Goal: Book appointment/travel/reservation

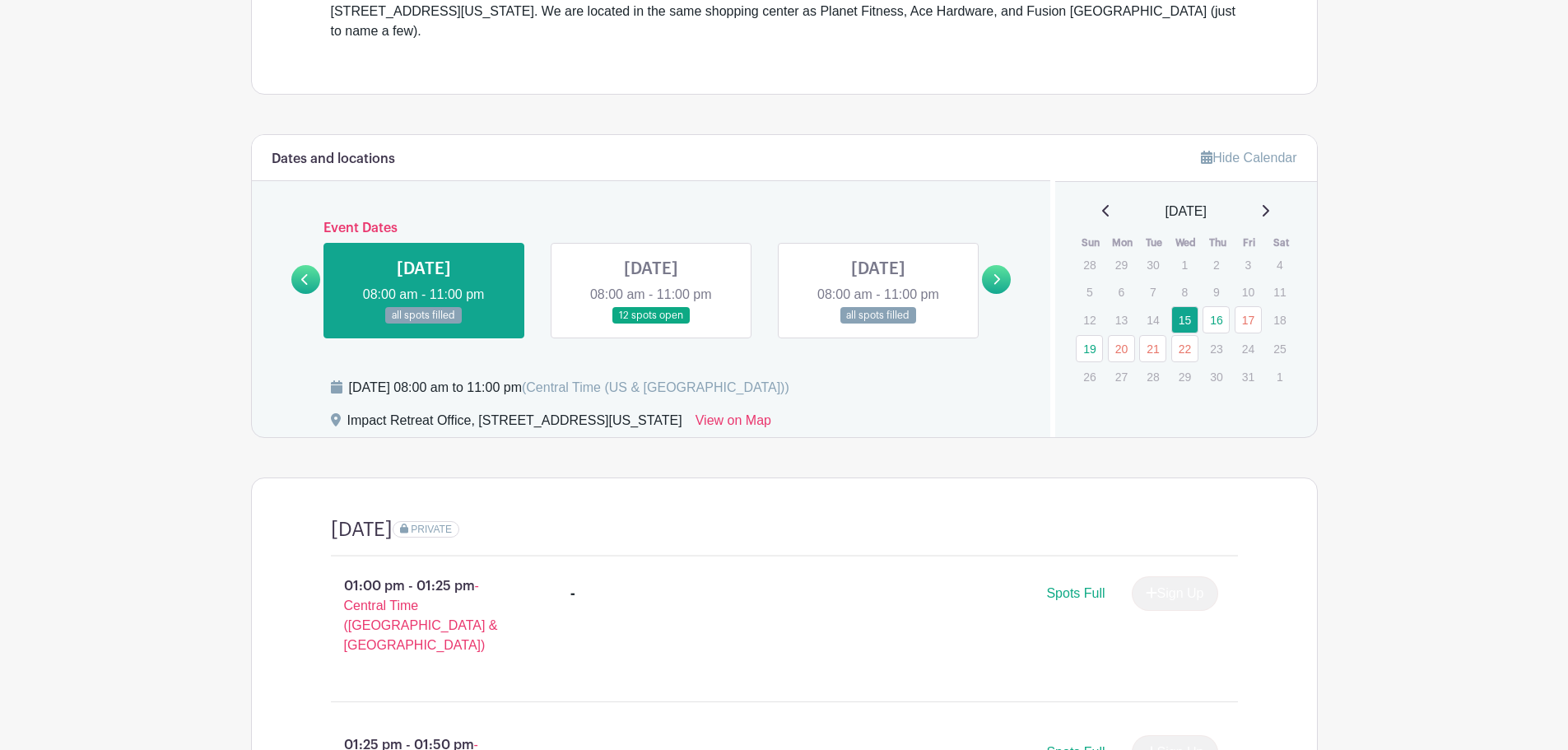
scroll to position [659, 0]
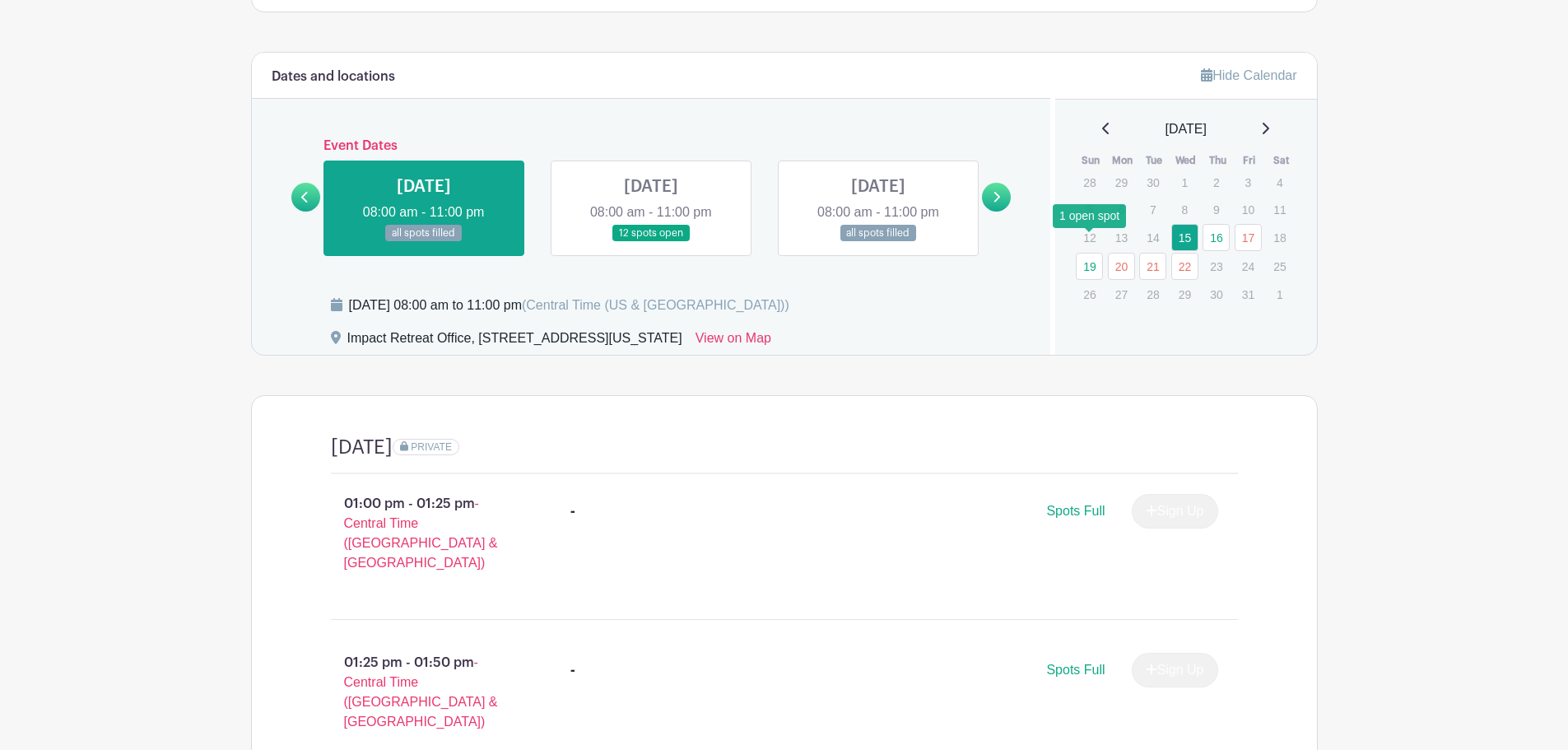
click at [1087, 252] on link "19" at bounding box center [1089, 266] width 27 height 27
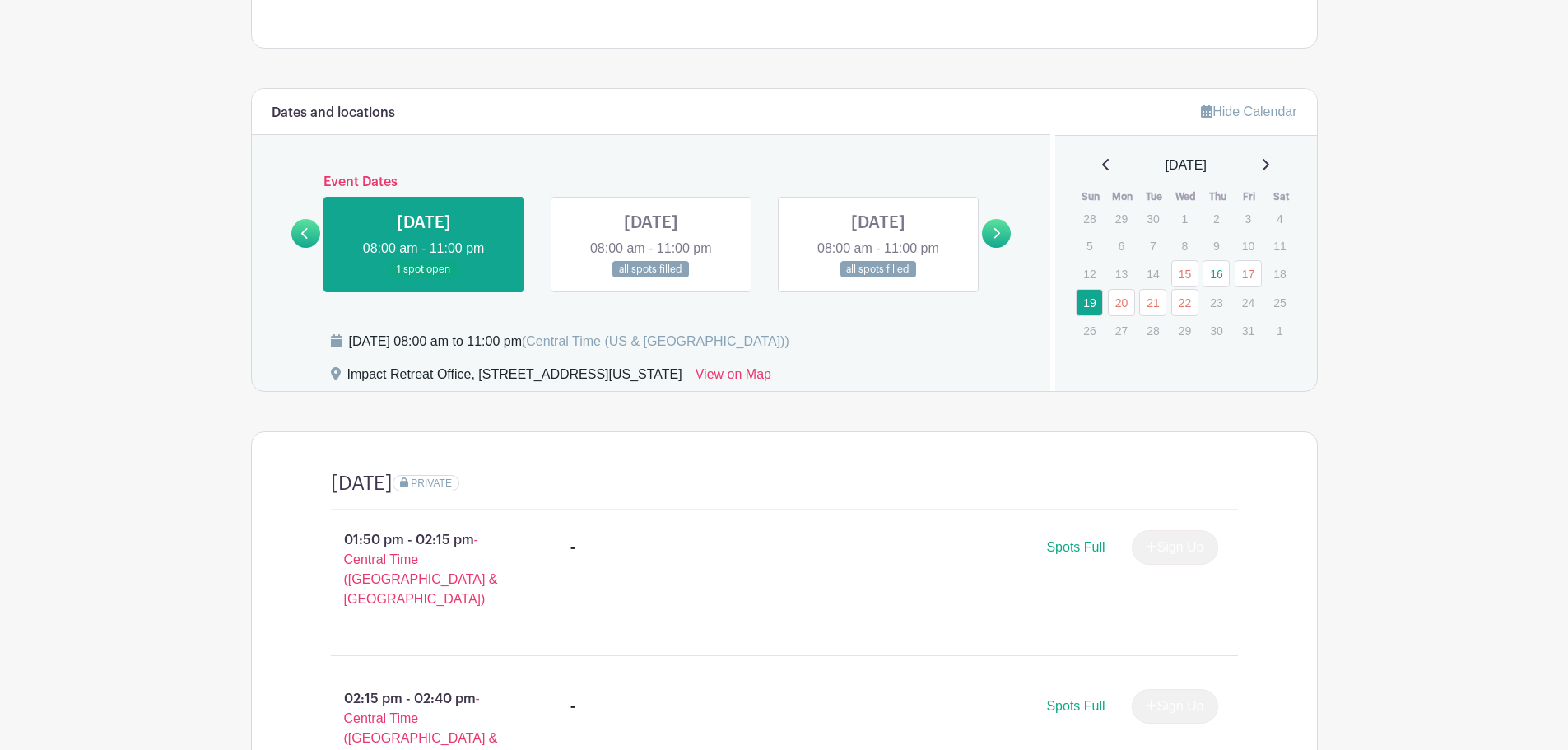
scroll to position [636, 0]
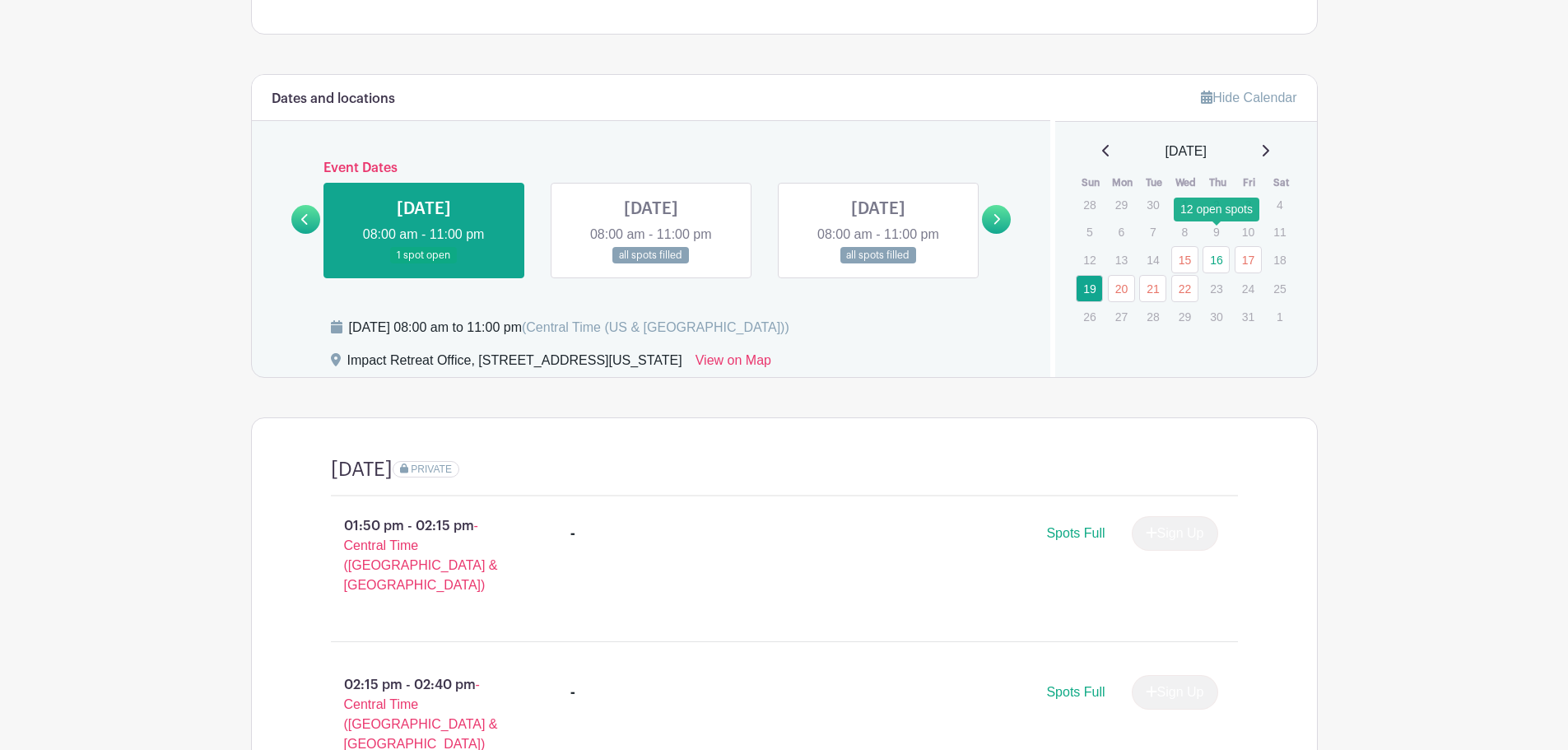
click at [1210, 246] on link "16" at bounding box center [1216, 260] width 27 height 27
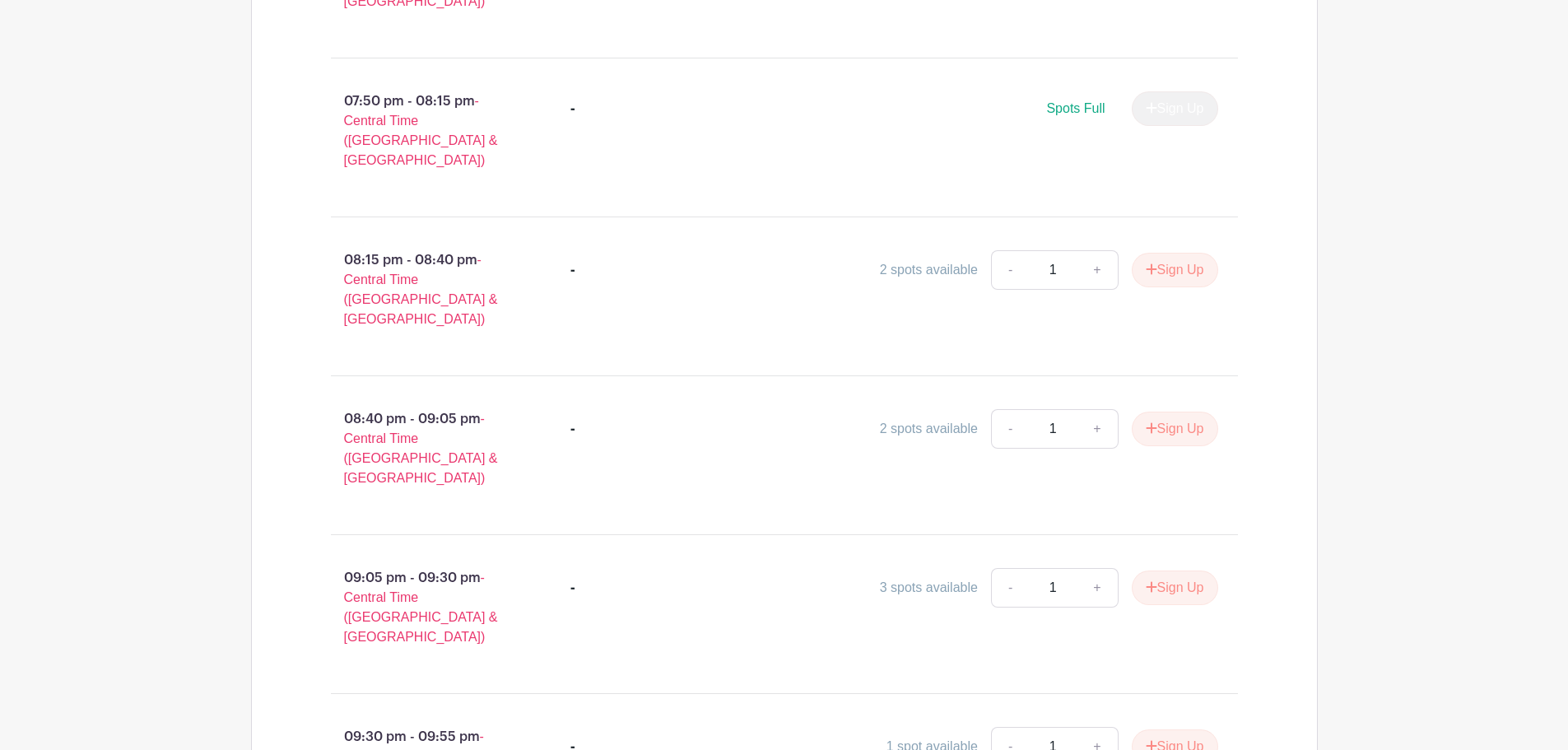
scroll to position [3423, 0]
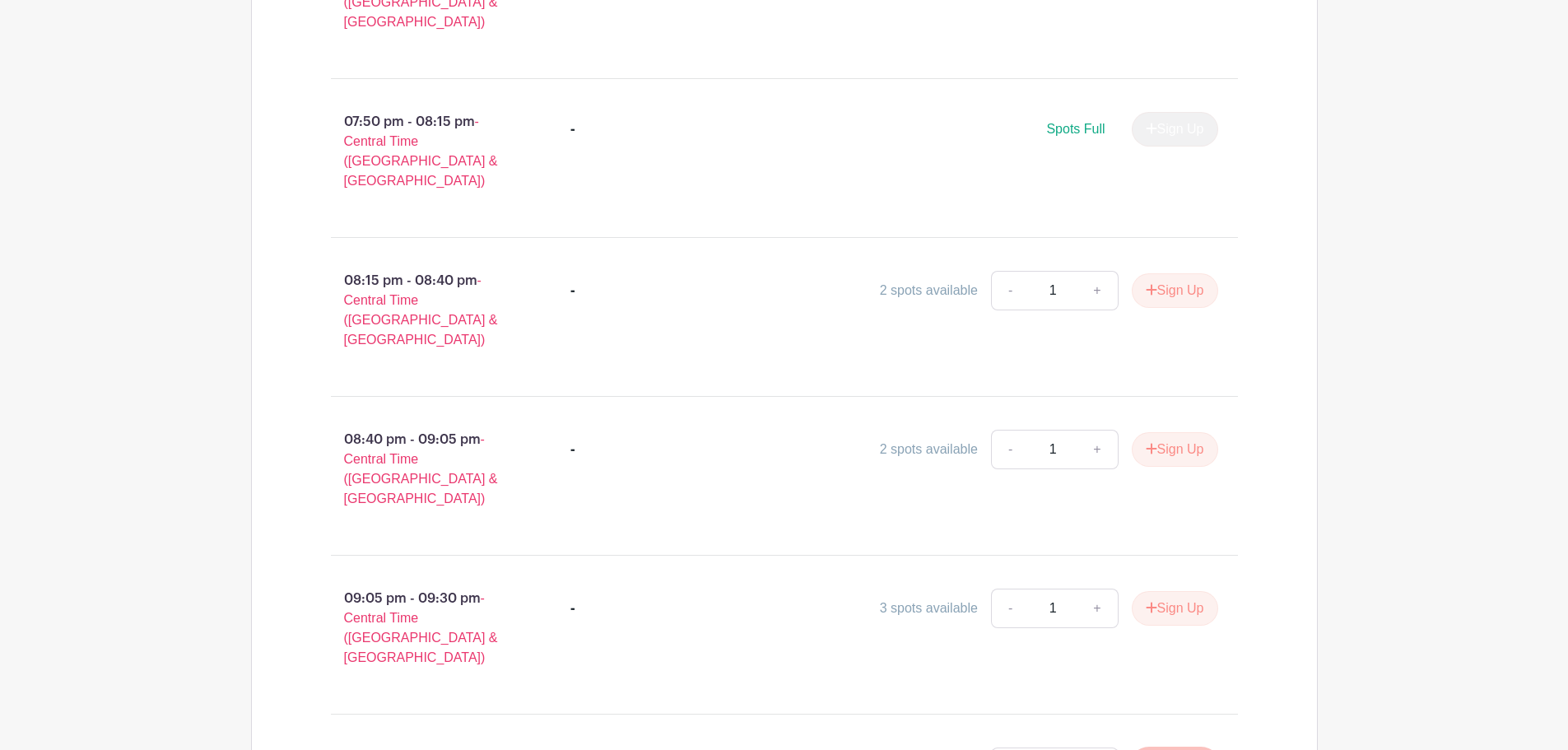
click at [1231, 699] on link "Review & Confirm Signups" at bounding box center [1221, 706] width 191 height 39
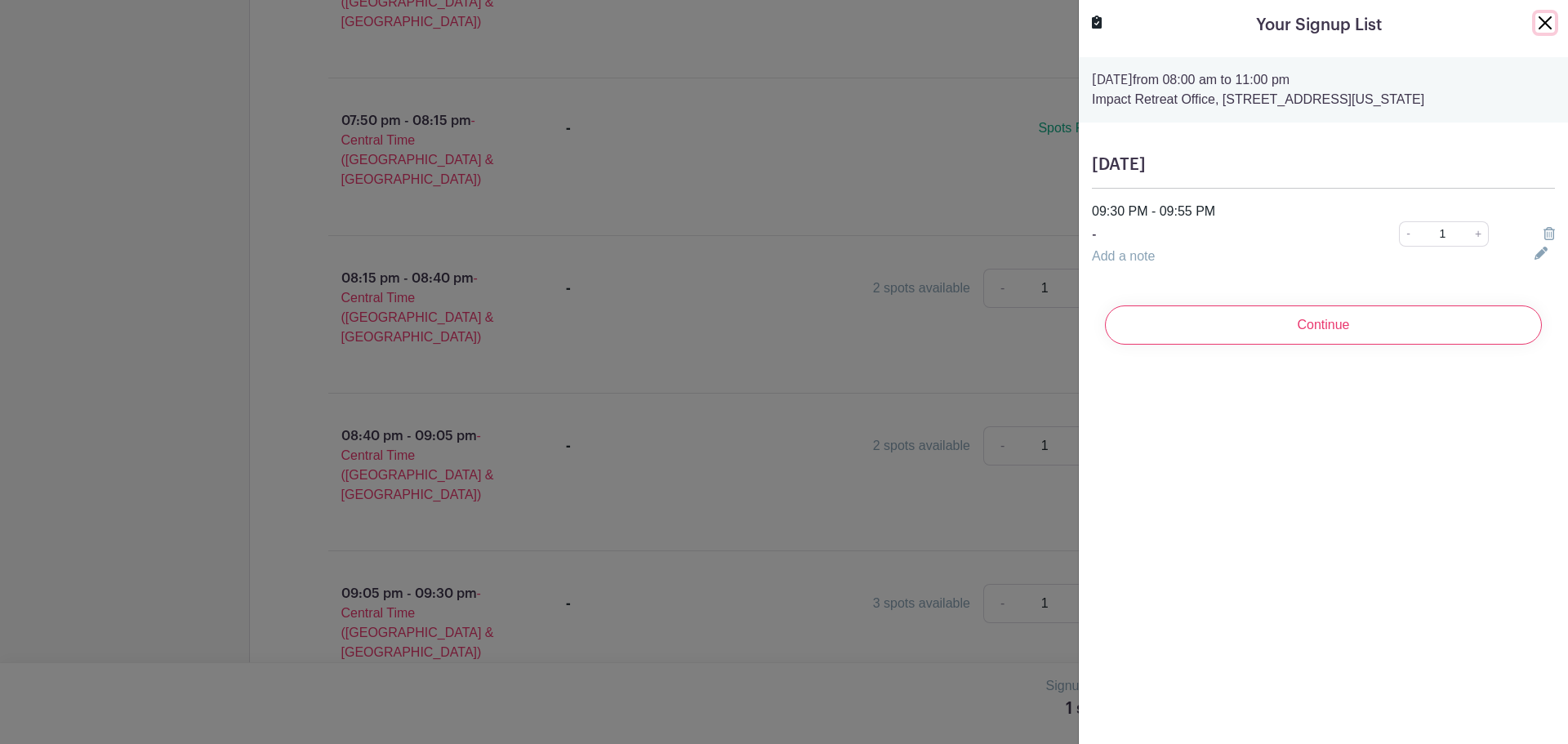
click at [1535, 22] on button "Close" at bounding box center [1544, 22] width 19 height 19
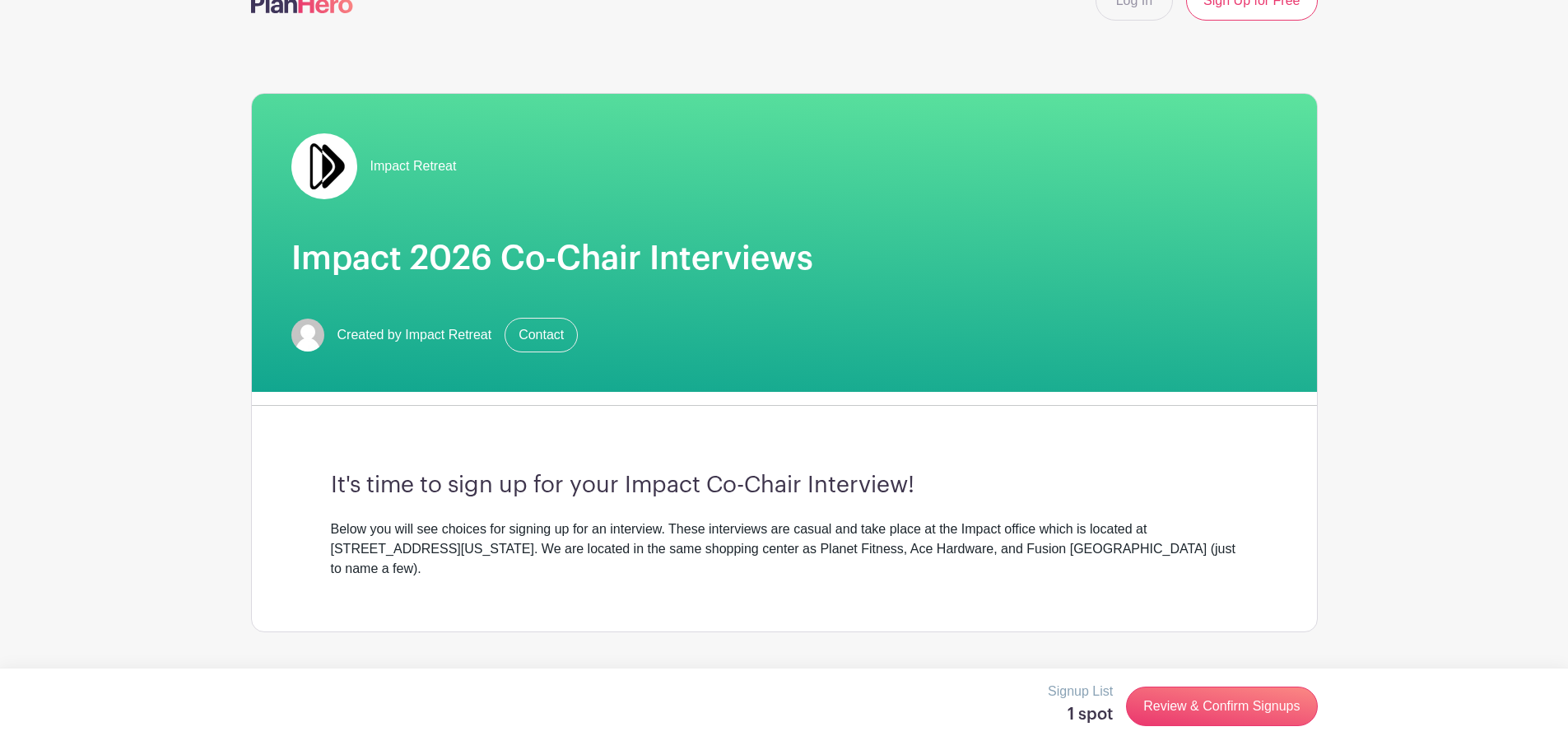
scroll to position [0, 0]
